Goal: Use online tool/utility: Utilize a website feature to perform a specific function

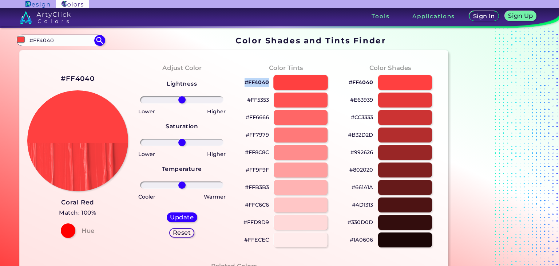
drag, startPoint x: 243, startPoint y: 83, endPoint x: 275, endPoint y: 80, distance: 32.5
click at [275, 80] on div "#FF4040" at bounding box center [286, 82] width 92 height 17
drag, startPoint x: 355, startPoint y: 83, endPoint x: 341, endPoint y: 83, distance: 14.2
click at [357, 82] on p "#FF4040" at bounding box center [361, 82] width 24 height 9
copy p "F404"
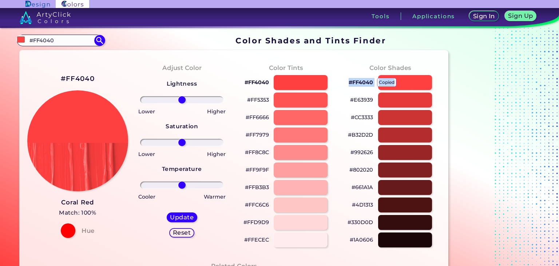
drag, startPoint x: 341, startPoint y: 83, endPoint x: 396, endPoint y: 81, distance: 55.0
click at [396, 81] on div "Color Shades #FF4040 copied #E63939 #CC3333 #B32D2D #992626 #802020 #661A1A #4D…" at bounding box center [390, 155] width 104 height 198
copy p "#FF4040 copied"
click at [355, 82] on p "#FF4040" at bounding box center [361, 82] width 24 height 9
copy p "#FF4040 copied"
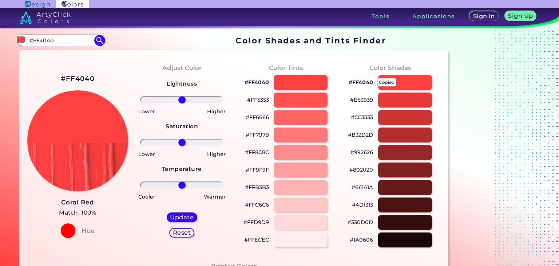
click at [353, 83] on p "#FF4040 copied" at bounding box center [361, 82] width 24 height 9
click at [353, 83] on p "#FF4040 copied copied" at bounding box center [361, 82] width 24 height 9
copy p "FF4040 copied copied"
click at [353, 83] on p "#FF4040 copied copied" at bounding box center [361, 82] width 24 height 9
copy p "#FF4040"
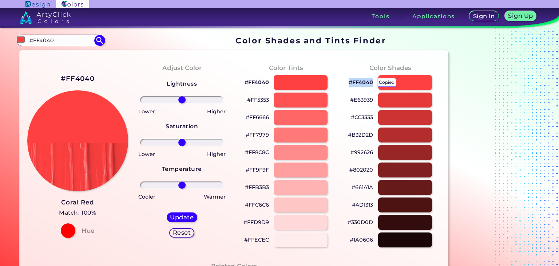
click at [353, 83] on p "#FF4040 copied copied copied" at bounding box center [361, 82] width 24 height 9
copy p "#FF4040"
click at [353, 83] on p "#FF4040 copied copied" at bounding box center [361, 82] width 24 height 9
copy p "#FF4040"
click at [358, 64] on div "Color Shades #FF4040 copied copied #E63939 #CC3333 #B32D2D #992626 #802020 #661…" at bounding box center [390, 155] width 104 height 198
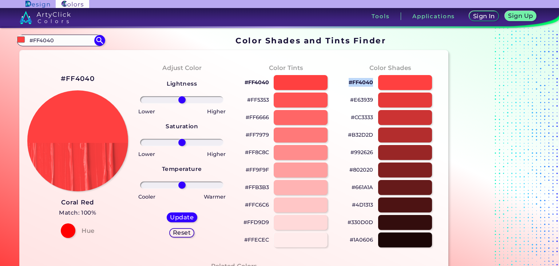
drag, startPoint x: 373, startPoint y: 81, endPoint x: 348, endPoint y: 83, distance: 25.2
click at [348, 83] on div "#FF4040" at bounding box center [390, 82] width 92 height 17
copy p "#FF4040"
click at [344, 128] on div "#B32D2D" at bounding box center [390, 134] width 92 height 17
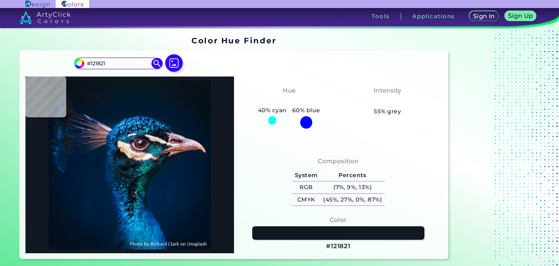
type input "#2f2b34"
type input "#2F2B34"
type input "#9c929f"
type input "#9C929F"
type input "#725158"
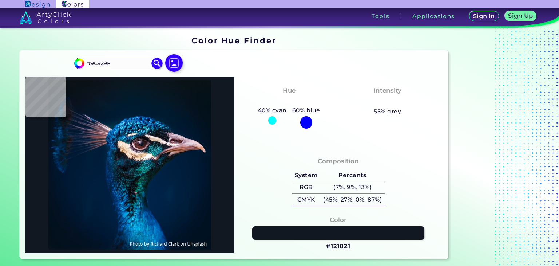
type input "#725158"
type input "#0e6677"
type input "#0E6677"
type input "#f5ead9"
type input "#F5EAD9"
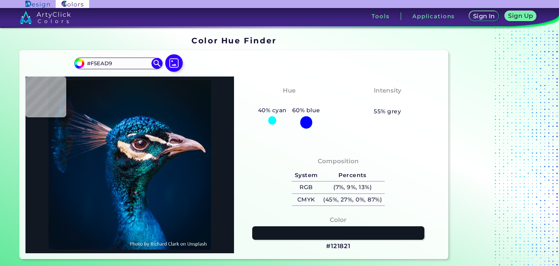
type input "#f6e4d9"
type input "#F6E4D9"
type input "#f7f2df"
type input "#F7F2DF"
type input "#f2d5bb"
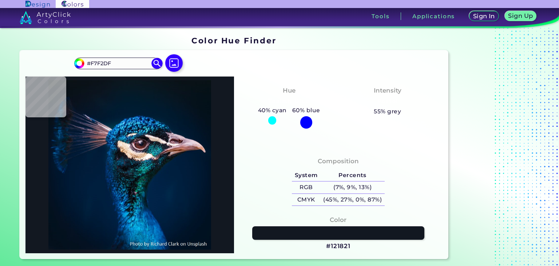
type input "#F2D5BB"
type input "#f5e7de"
type input "#F5E7DE"
type input "#f3e4e2"
type input "#F3E4E2"
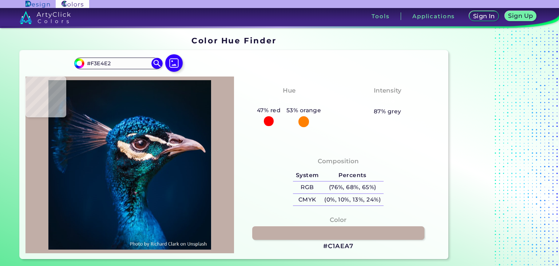
type input "#c1aea7"
type input "#C1AEA7"
type input "#e6bf9f"
type input "#E6BF9F"
type input "#7b5e55"
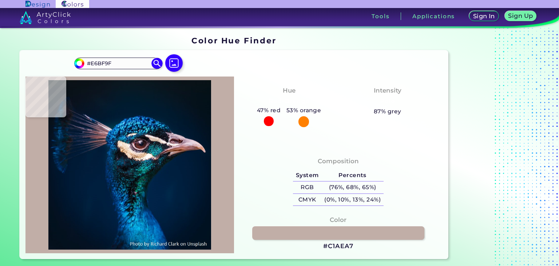
type input "#7B5E55"
type input "#3f3139"
type input "#3F3139"
type input "#0e2038"
type input "#0E2038"
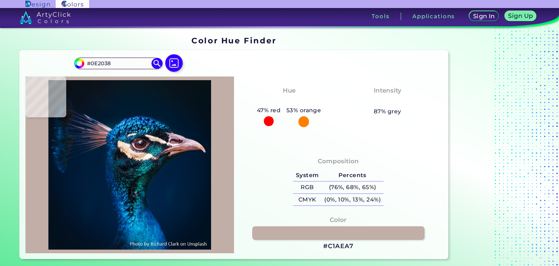
type input "#002540"
type input "#2077a8"
type input "#2077A8"
type input "#215e82"
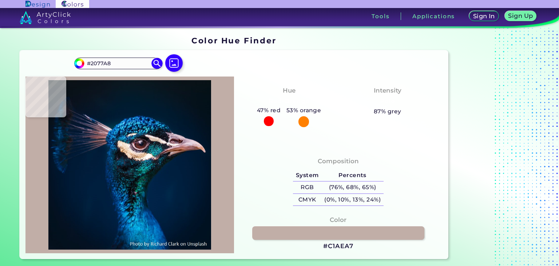
type input "#215E82"
type input "#042136"
type input "#083a59"
type input "#083A59"
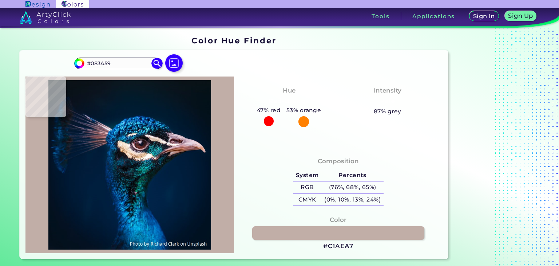
type input "#062d53"
type input "#062D53"
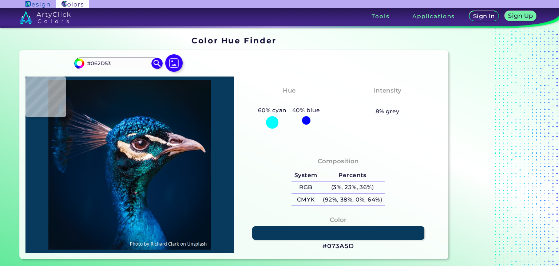
type input "#073a5d"
type input "#073A5D"
type input "#003668"
type input "#0d69a9"
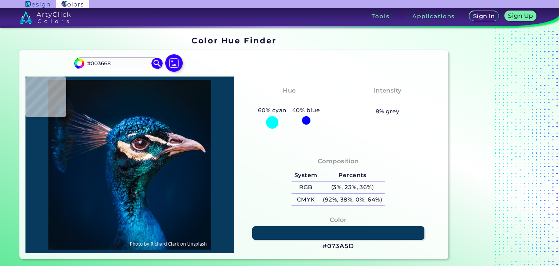
type input "#0D69A9"
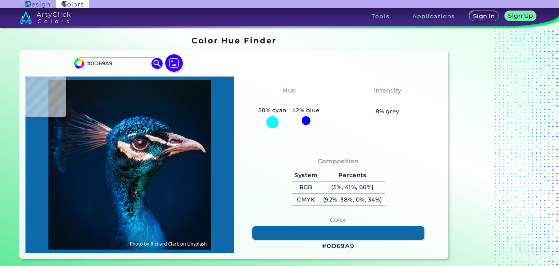
type input "#001937"
type input "#001a35"
type input "#001A35"
type input "#001a34"
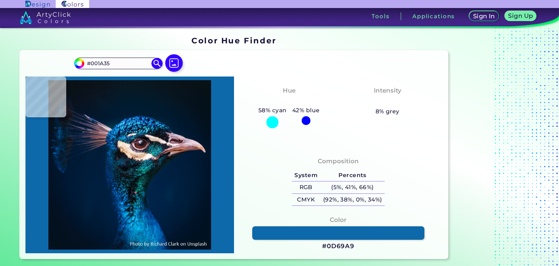
type input "#001A34"
type input "#001a33"
type input "#001A33"
type input "#001a35"
type input "#001A35"
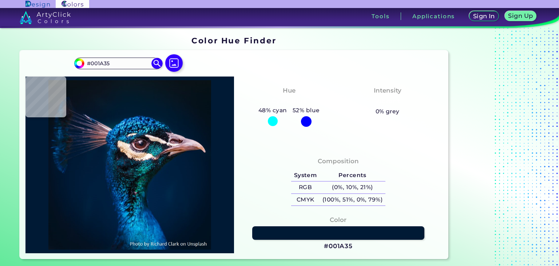
type input "#001834"
type input "#001833"
type input "#001832"
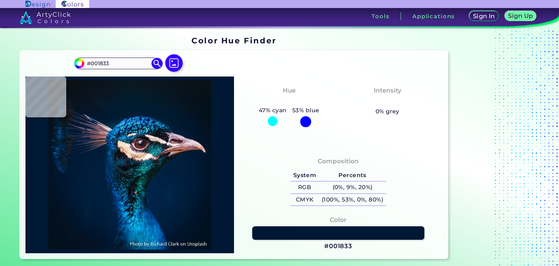
type input "#001832"
type input "#001833"
type input "#001834"
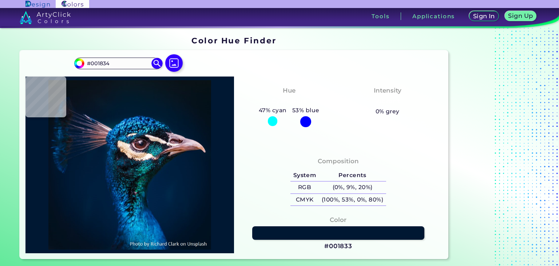
type input "#001a35"
type input "#001A35"
type input "#001a33"
type input "#001A33"
type input "#001a34"
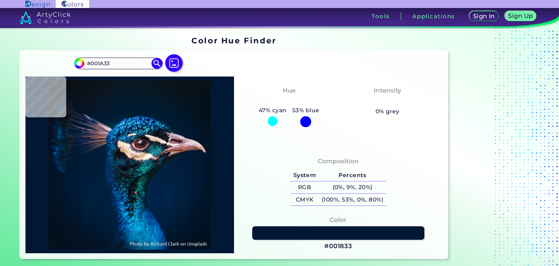
type input "#001A34"
type input "#001a35"
type input "#001A35"
type input "#011b36"
type input "#011B36"
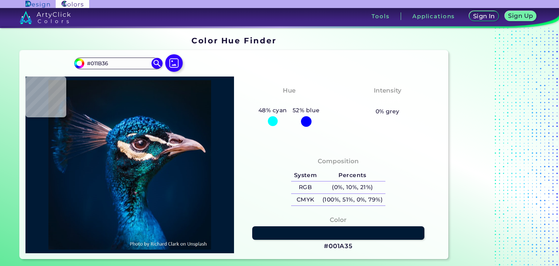
type input "#001b38"
type input "#001B38"
type input "#011c39"
type input "#011C39"
type input "#021d3a"
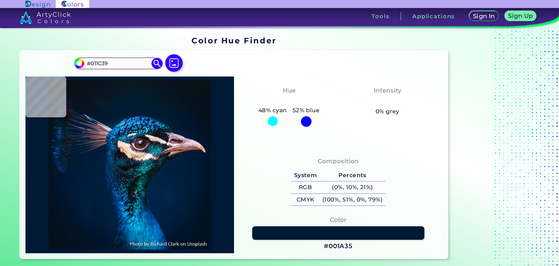
type input "#021D3A"
type input "#011c39"
type input "#011C39"
type input "#001d3b"
type input "#001D3B"
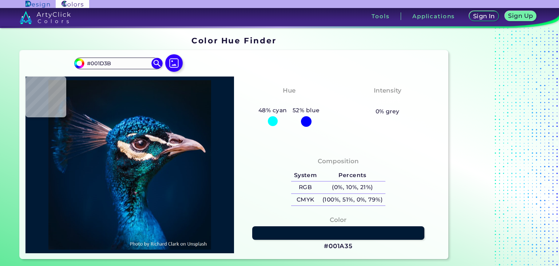
type input "#003157"
type input "#03395d"
type input "#03395D"
type input "#003055"
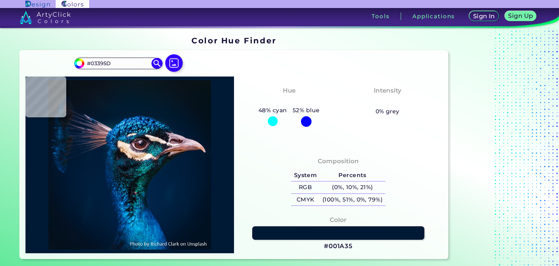
type input "#003055"
type input "#2e384c"
type input "#2E384C"
type input "#106078"
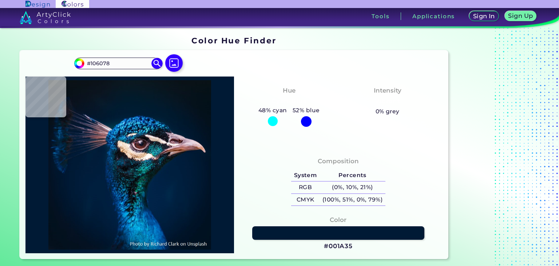
type input "#0d4750"
type input "#0D4750"
type input "#114d64"
type input "#114D64"
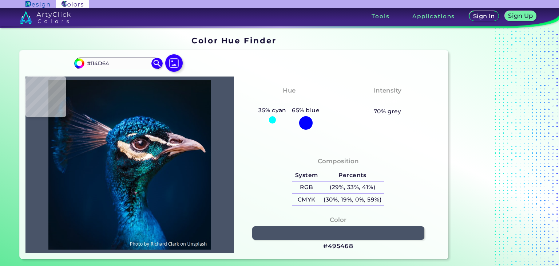
type input "#495468"
type input "#07191b"
type input "#07191B"
type input "#001f3e"
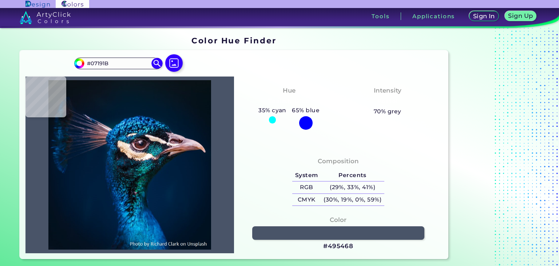
type input "#001F3E"
type input "#001d3b"
type input "#001D3B"
type input "#011c3a"
type input "#011C3A"
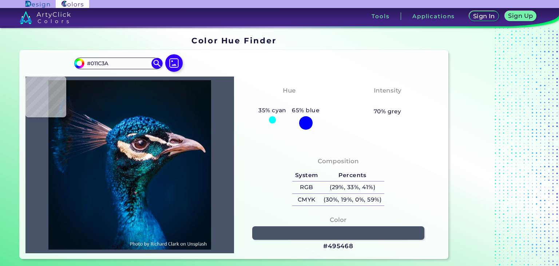
type input "#001b38"
type input "#001B38"
type input "#001932"
type input "#00162e"
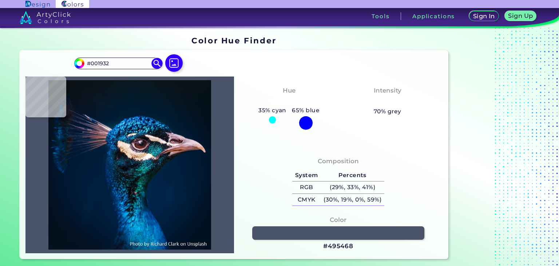
type input "#00162E"
type input "#001427"
type input "#000000"
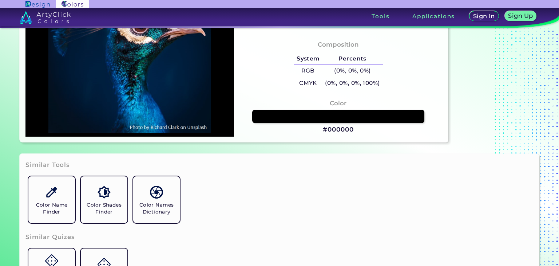
scroll to position [146, 0]
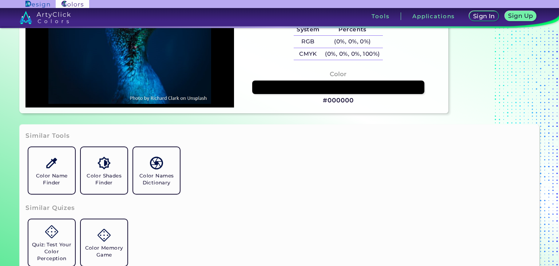
type input "#041122"
type input "#00152d"
type input "#00152D"
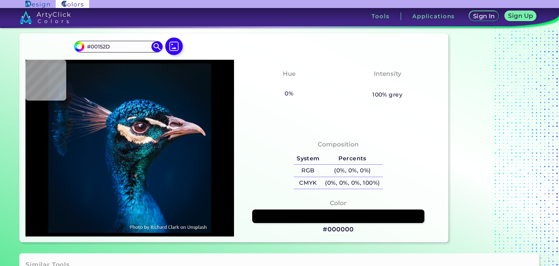
type input "#00162e"
type input "#00162E"
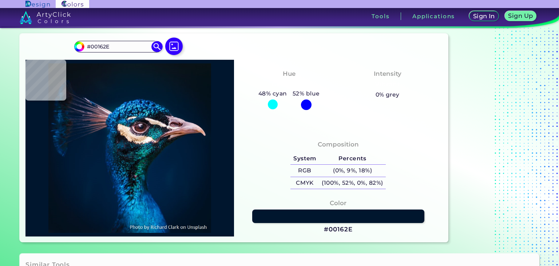
type input "#00142f"
type input "#00142F"
type input "#012048"
type input "#003464"
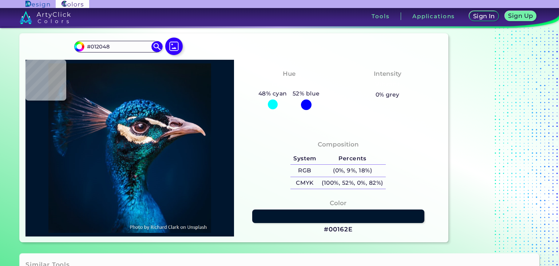
type input "#003464"
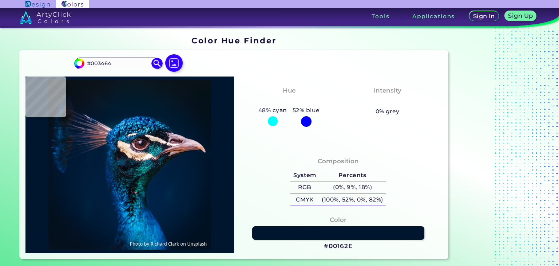
type input "#072231"
type input "#042841"
type input "#003e6b"
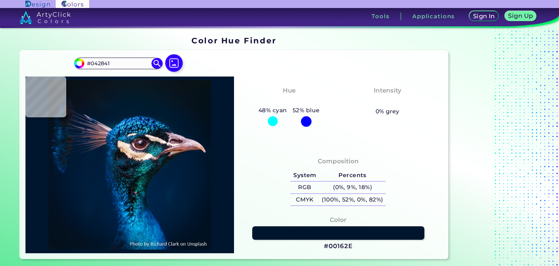
type input "#003E6B"
type input "#071420"
